Goal: Find specific page/section: Find specific page/section

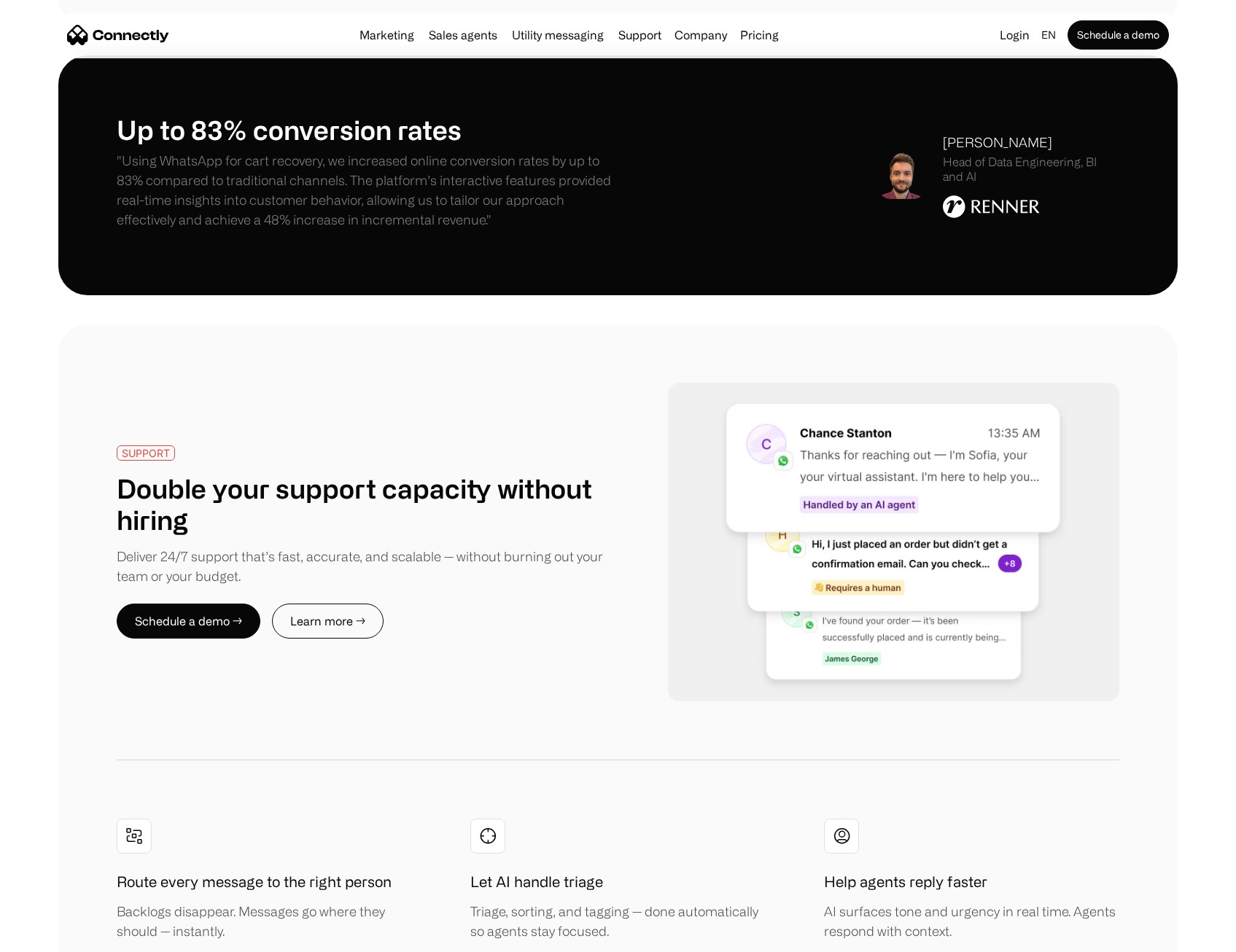
scroll to position [2770, 0]
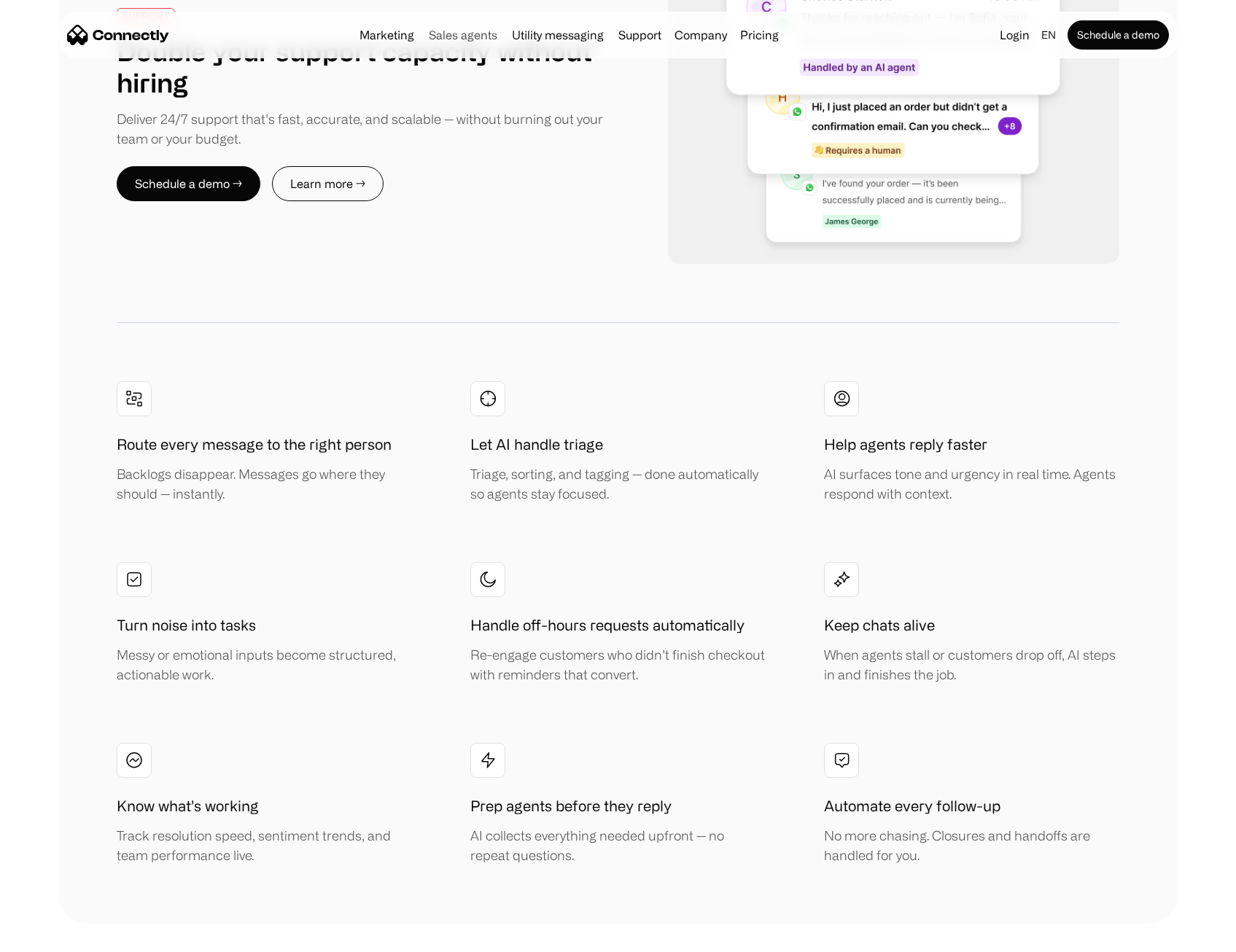
click at [462, 37] on link "Sales agents" at bounding box center [463, 35] width 81 height 12
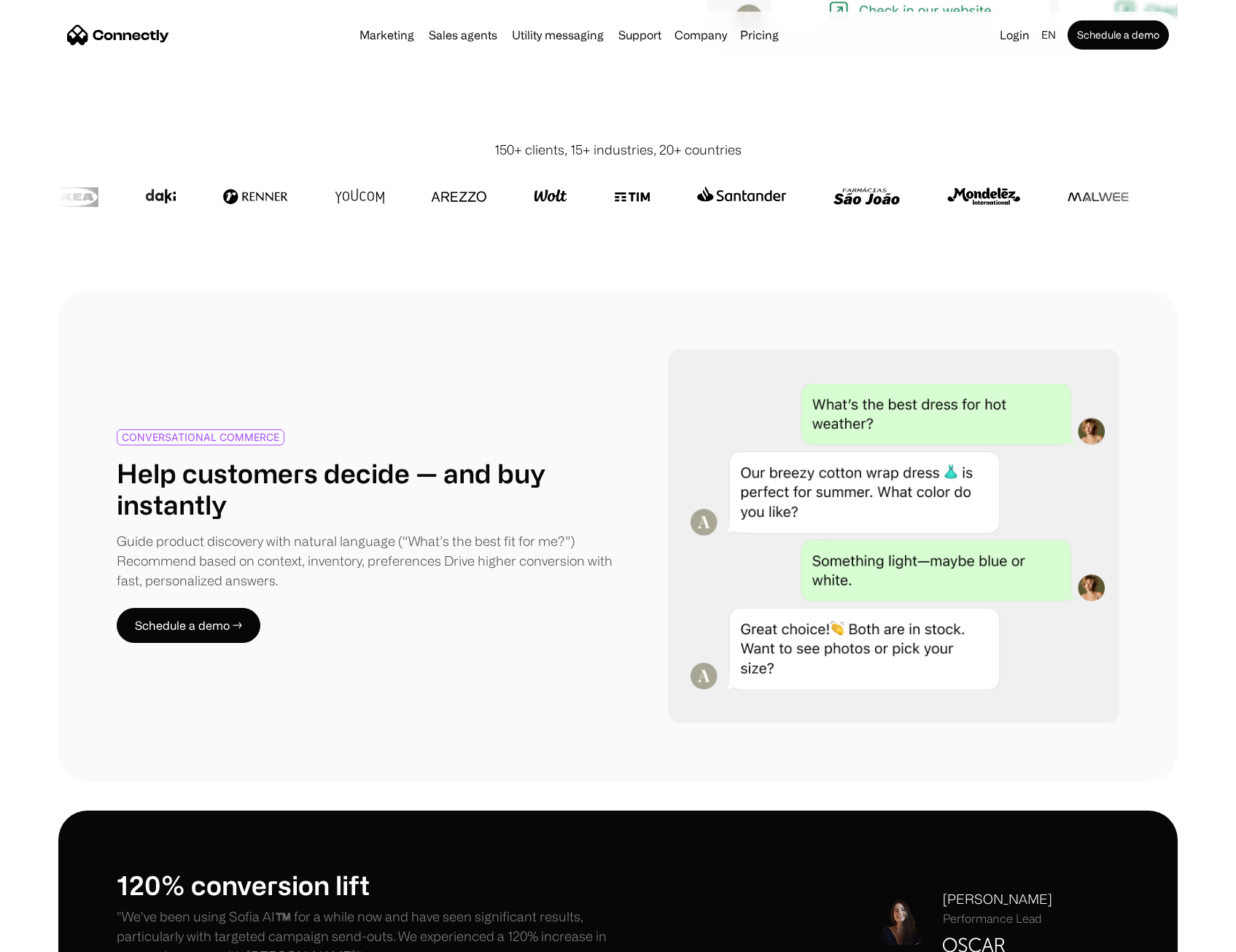
scroll to position [729, 0]
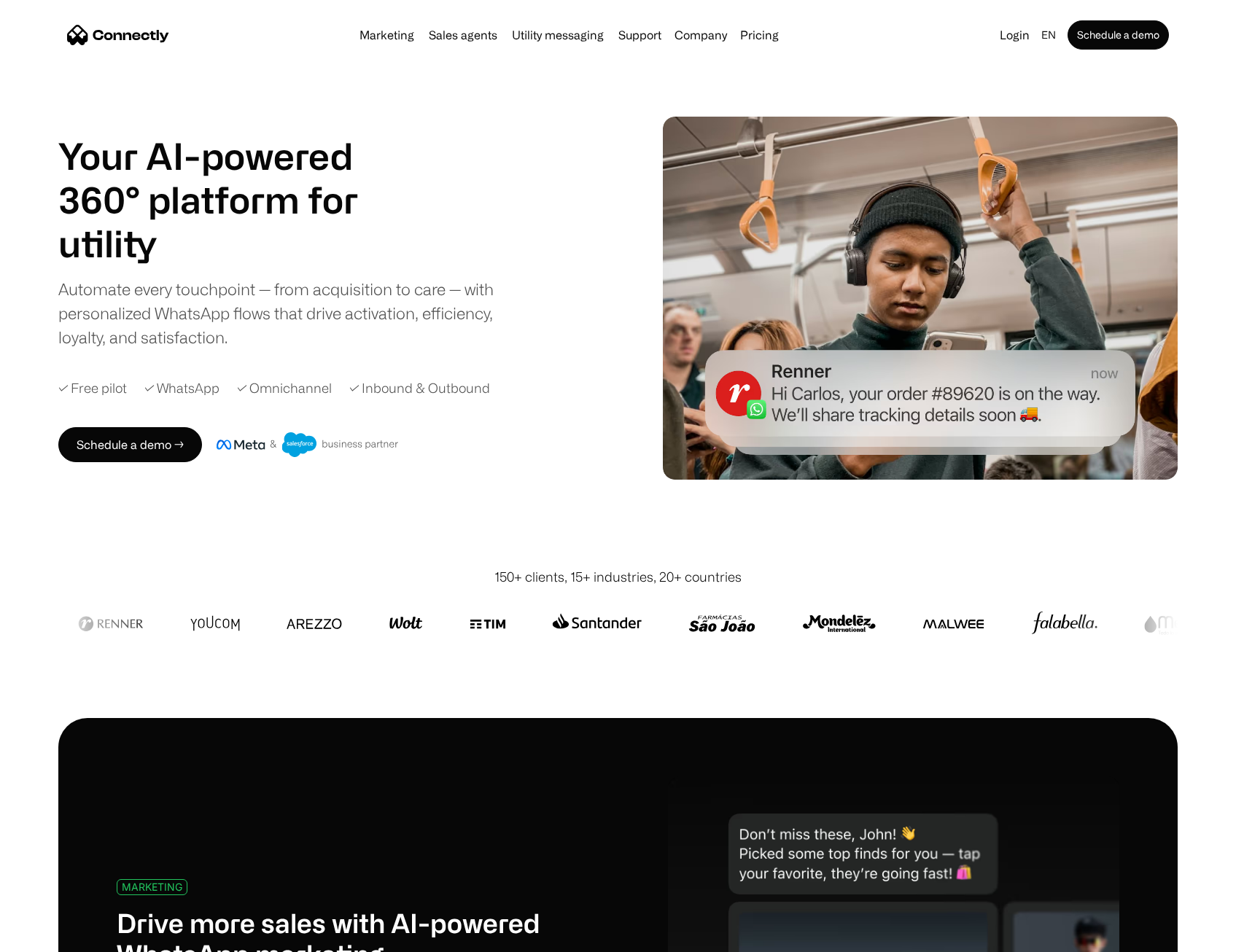
click at [405, 26] on div "Marketing Sales agents Utility messaging Support Company About us Careers Conta…" at bounding box center [569, 35] width 431 height 21
click at [404, 30] on link "Marketing" at bounding box center [386, 35] width 66 height 12
